Goal: Find specific page/section: Find specific page/section

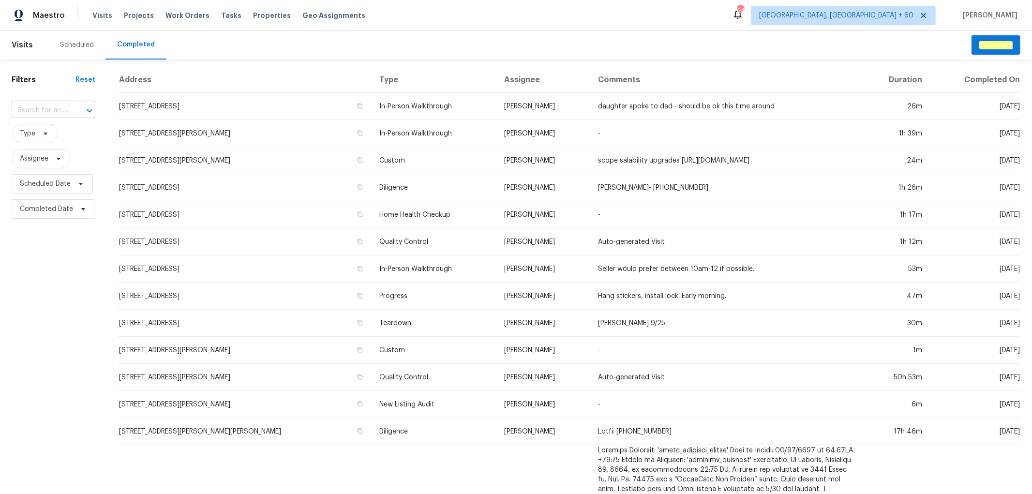
click at [66, 107] on input "text" at bounding box center [40, 110] width 57 height 15
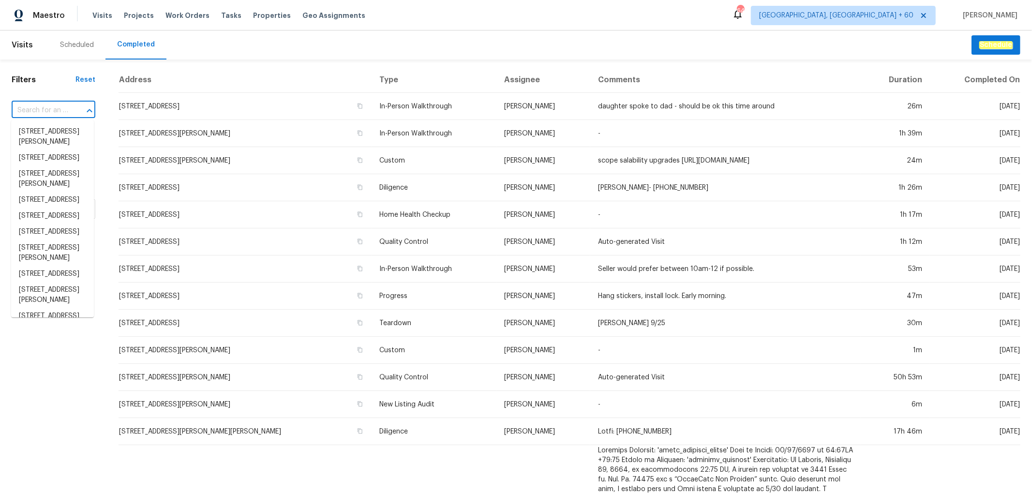
paste input "[STREET_ADDRESS][PERSON_NAME]"
type input "[STREET_ADDRESS][PERSON_NAME]"
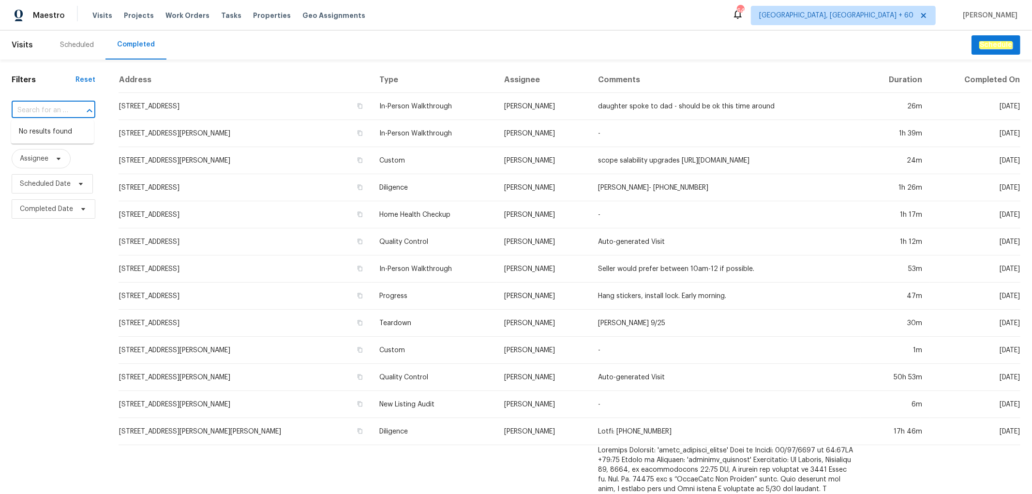
scroll to position [0, 0]
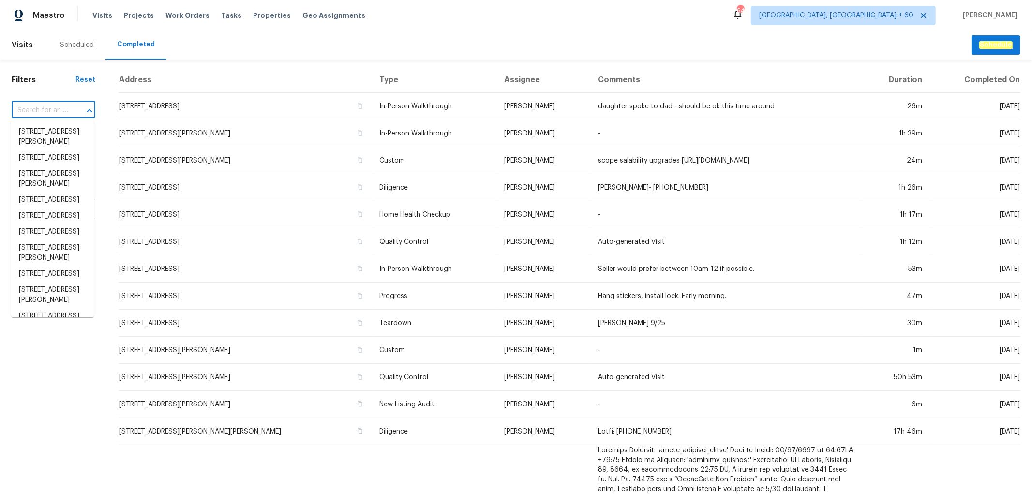
click at [57, 111] on input "text" at bounding box center [40, 110] width 57 height 15
paste input "[STREET_ADDRESS][PERSON_NAME]"
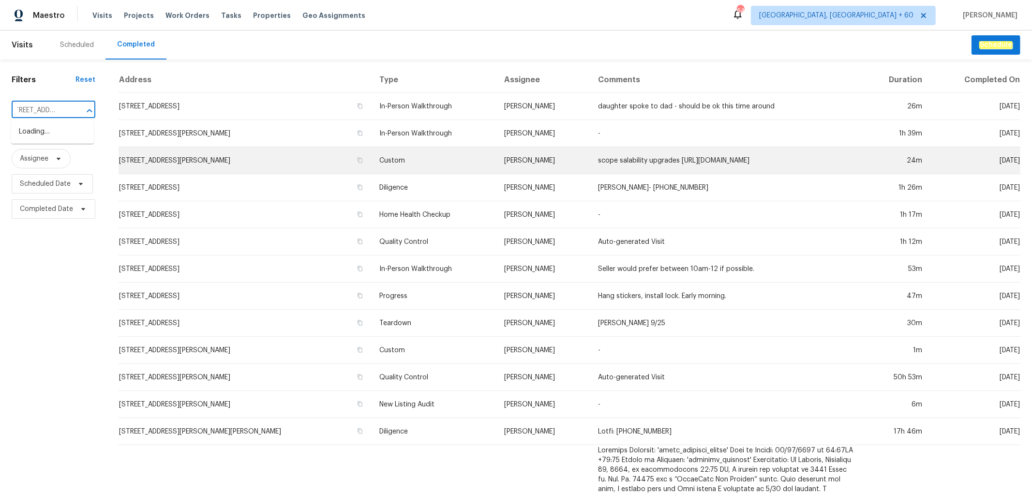
scroll to position [0, 28]
type input "17931 Kings Point Dr"
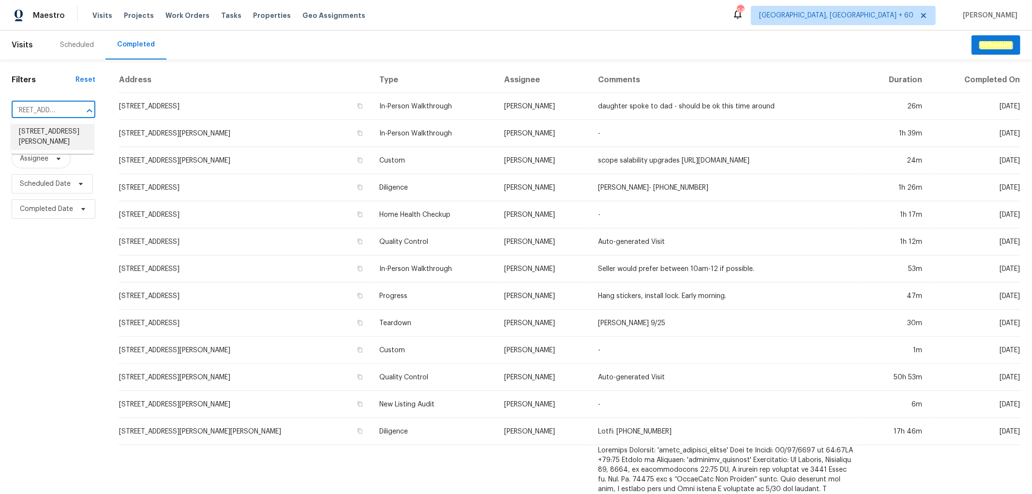
click at [60, 141] on li "[STREET_ADDRESS][PERSON_NAME]" at bounding box center [52, 137] width 83 height 26
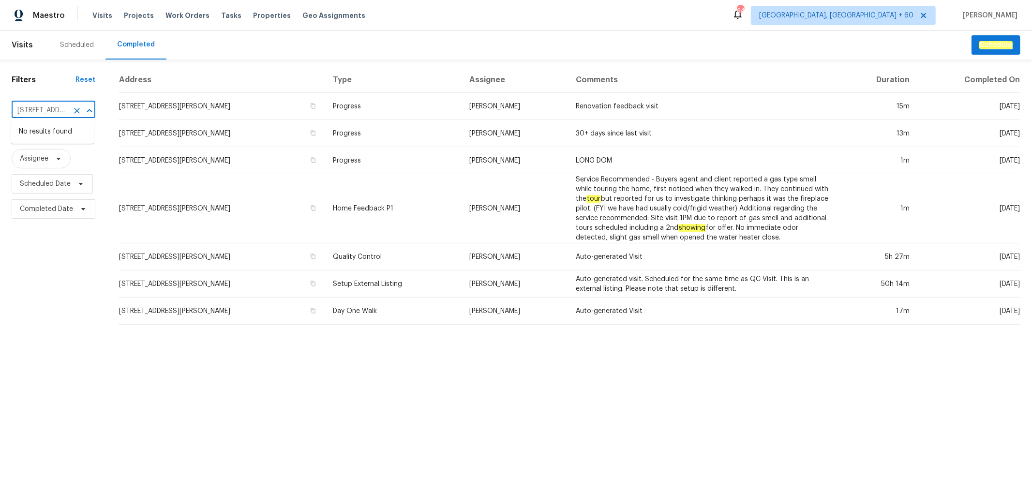
click at [376, 332] on html "Maestro Visits Projects Work Orders Tasks Properties Geo Assignments 649 Albuqu…" at bounding box center [516, 166] width 1032 height 332
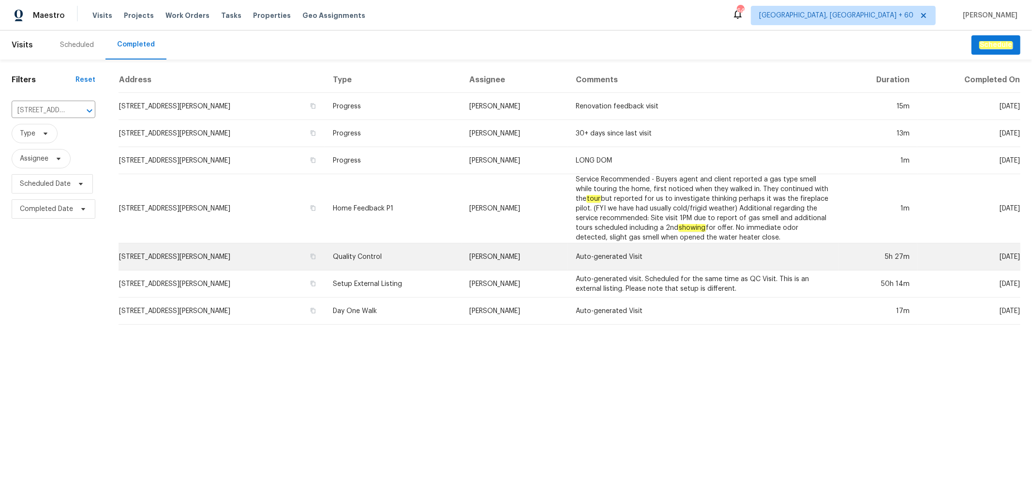
click at [325, 267] on td "[STREET_ADDRESS][PERSON_NAME]" at bounding box center [222, 256] width 207 height 27
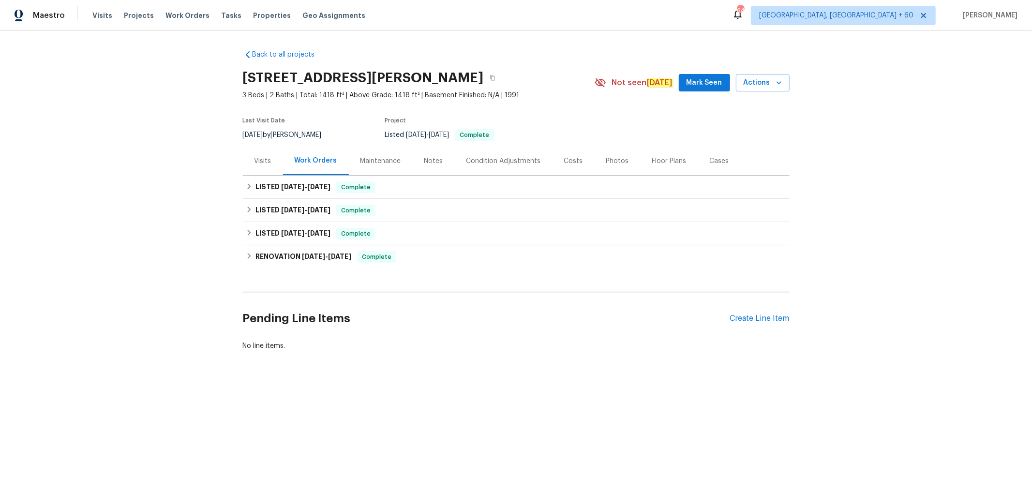
click at [605, 166] on div "Photos" at bounding box center [618, 161] width 46 height 29
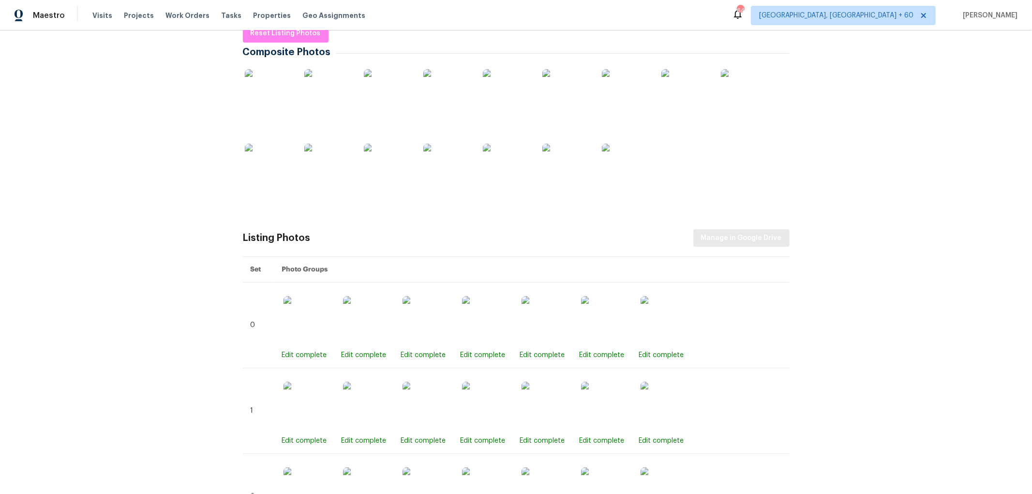
scroll to position [161, 0]
click at [752, 238] on span "Manage in Google Drive" at bounding box center [741, 238] width 81 height 12
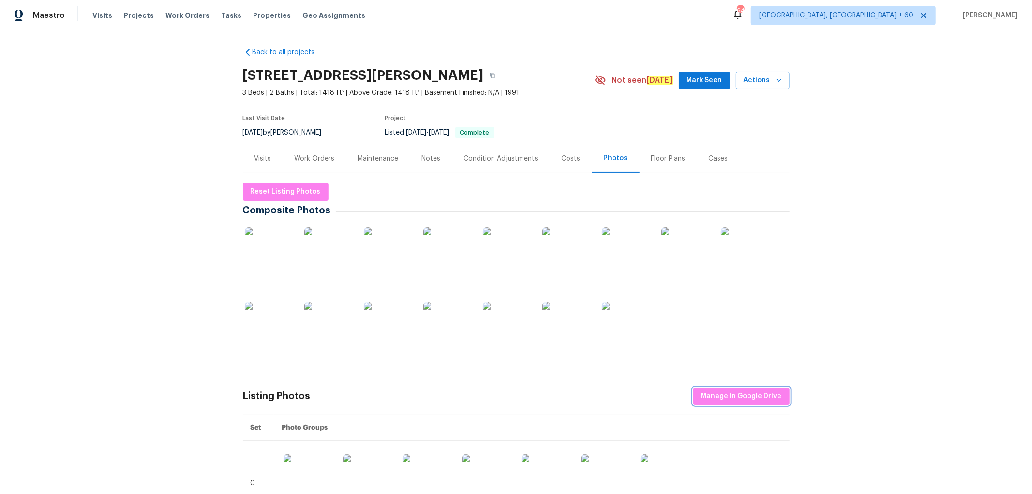
scroll to position [0, 0]
